Goal: Information Seeking & Learning: Learn about a topic

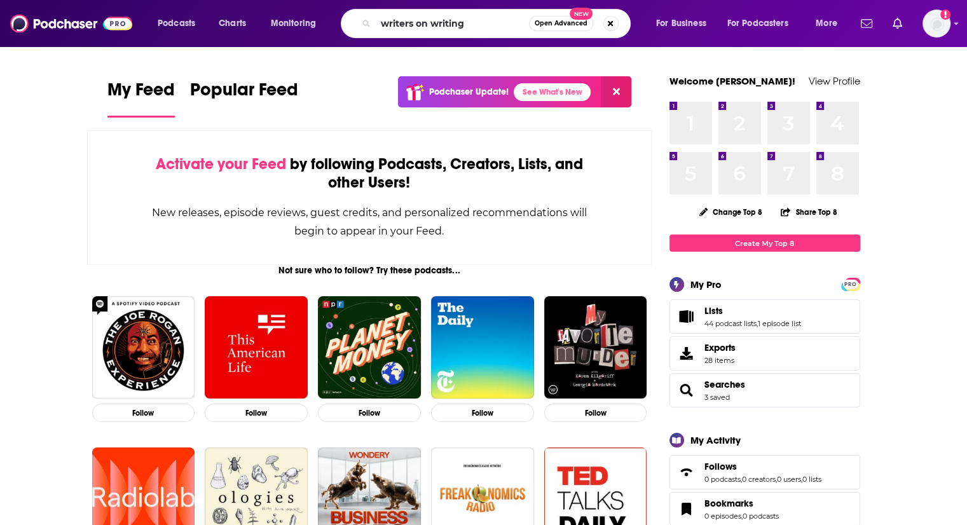
type input "writers on writing"
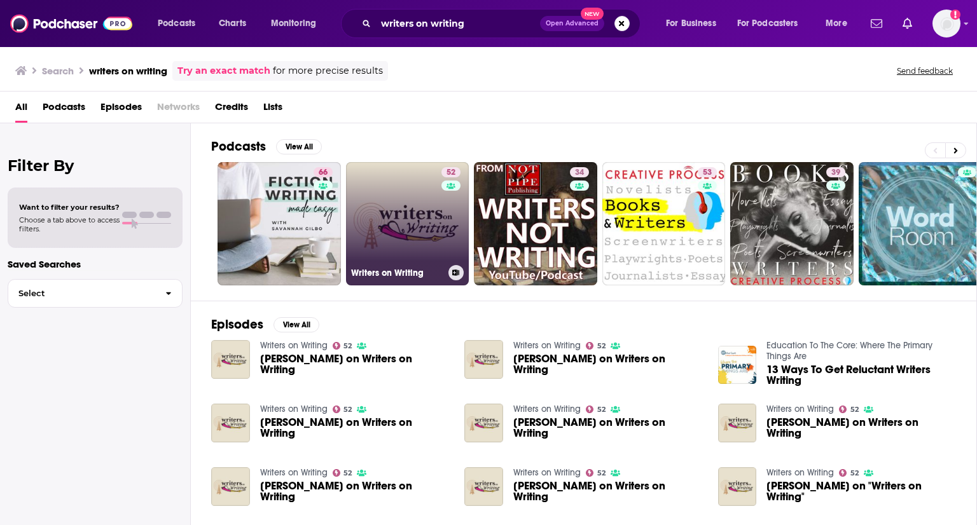
click at [403, 237] on link "52 Writers on Writing" at bounding box center [407, 223] width 123 height 123
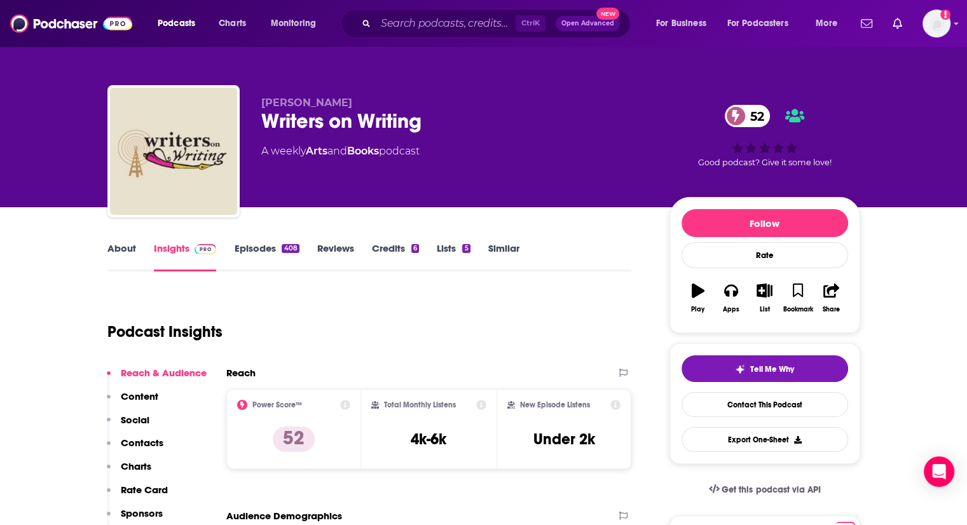
click at [267, 247] on link "Episodes 408" at bounding box center [266, 256] width 65 height 29
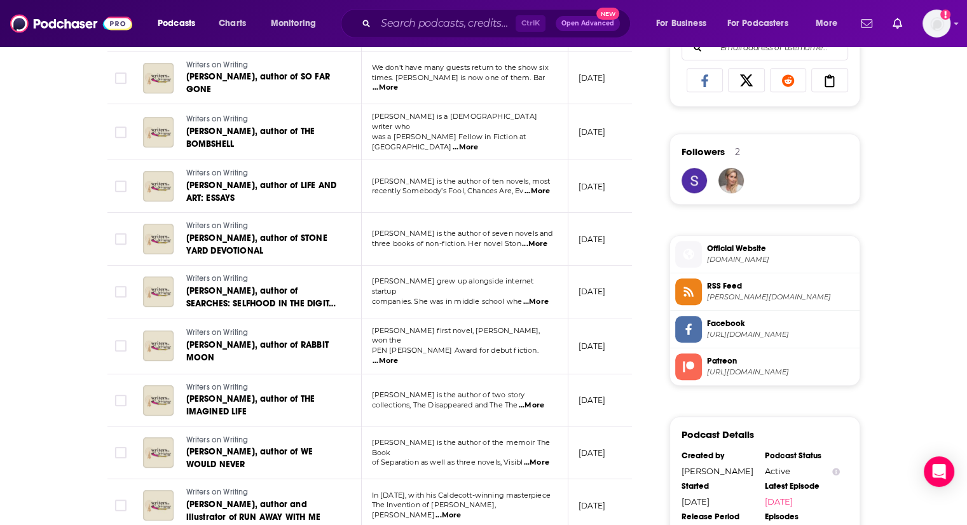
scroll to position [845, 0]
